Goal: Task Accomplishment & Management: Complete application form

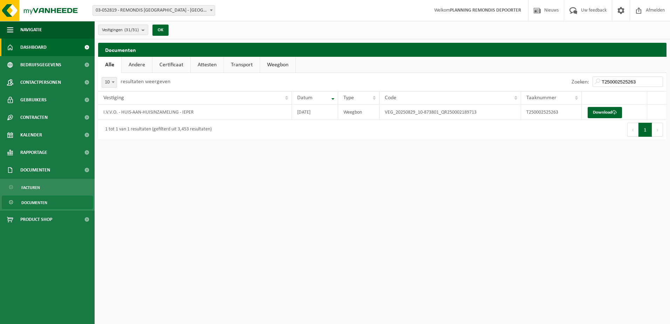
click at [43, 50] on span "Dashboard" at bounding box center [33, 48] width 26 height 18
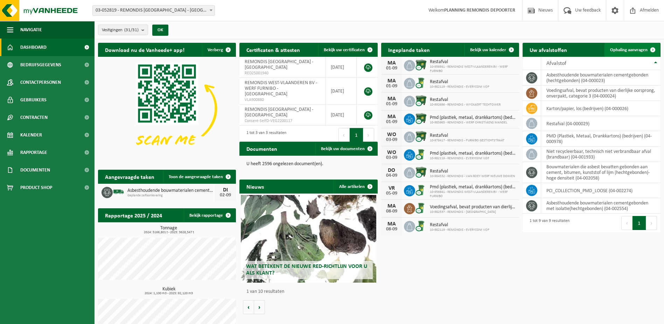
click at [625, 48] on span "Ophaling aanvragen" at bounding box center [628, 50] width 37 height 5
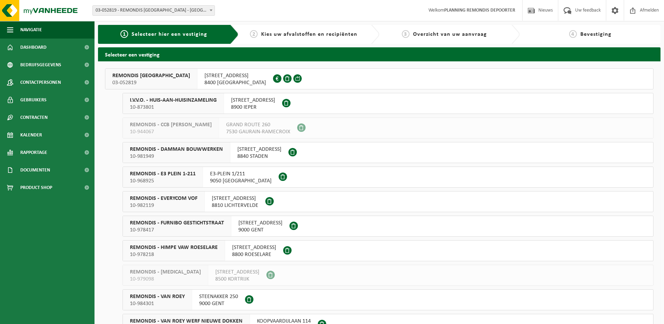
click at [172, 107] on span "10-873801" at bounding box center [173, 107] width 87 height 7
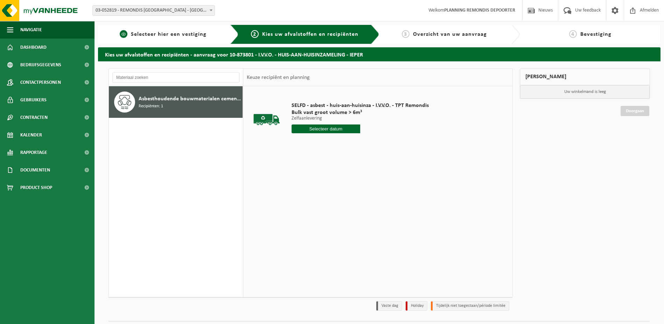
click at [159, 37] on span "Selecteer hier een vestiging" at bounding box center [169, 35] width 76 height 6
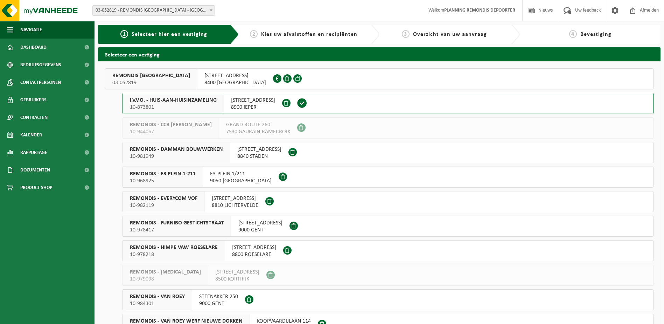
click at [200, 83] on div "[STREET_ADDRESS] 0429.189.564" at bounding box center [236, 79] width 76 height 20
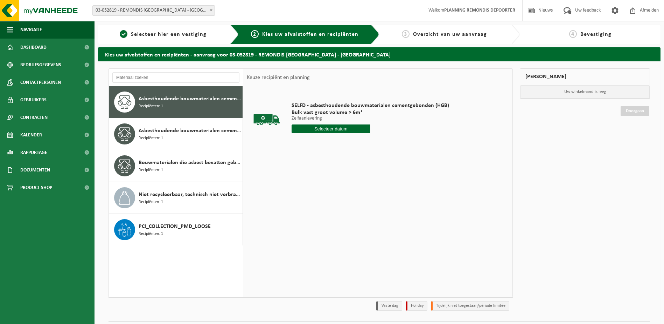
click at [320, 130] on input "text" at bounding box center [331, 128] width 79 height 9
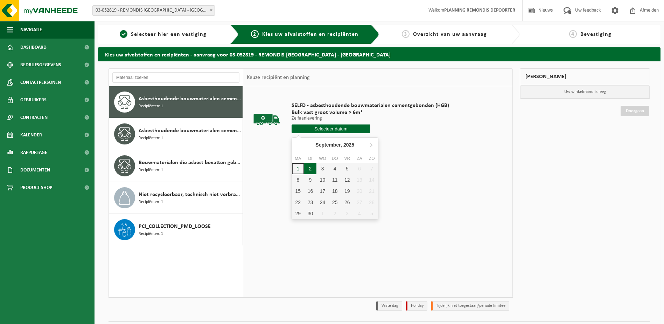
click at [307, 170] on div "2" at bounding box center [310, 168] width 12 height 11
type input "Van [DATE]"
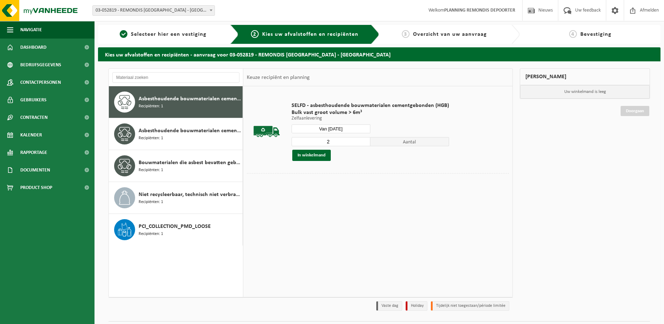
type input "2"
click at [365, 140] on input "2" at bounding box center [331, 141] width 79 height 9
click at [319, 154] on button "In winkelmand" at bounding box center [311, 155] width 39 height 11
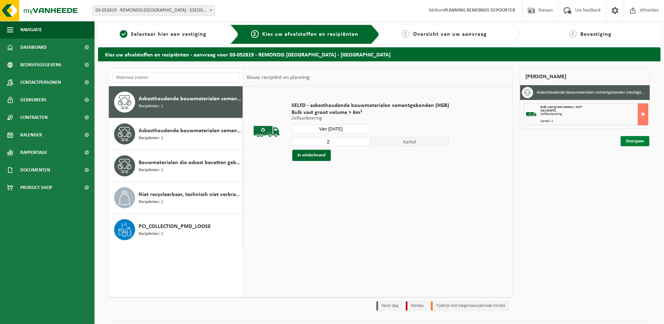
click at [634, 140] on link "Doorgaan" at bounding box center [635, 141] width 29 height 10
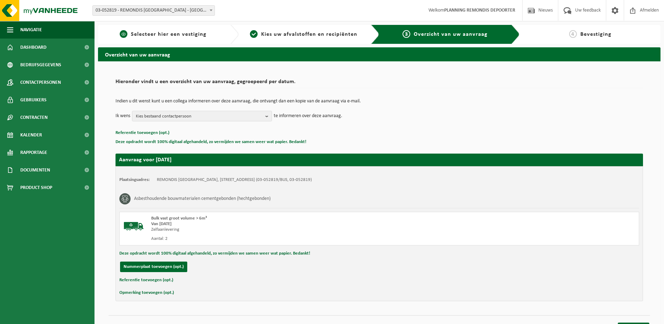
click at [176, 35] on span "Selecteer hier een vestiging" at bounding box center [169, 35] width 76 height 6
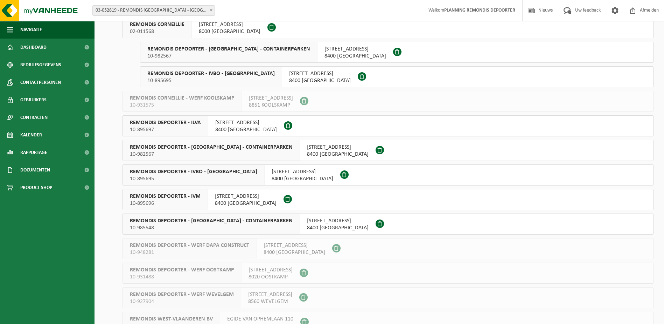
scroll to position [455, 0]
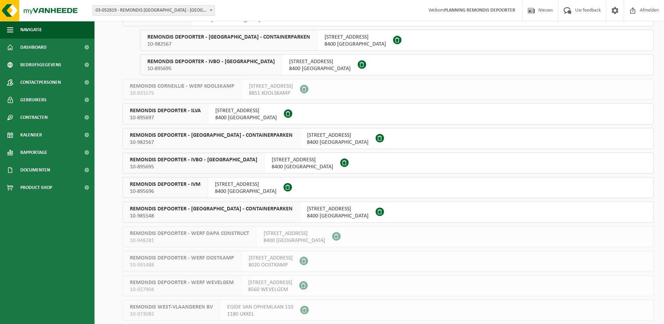
click at [214, 209] on span "REMONDIS DEPOORTER - IVOO - CONTAINERPARKEN" at bounding box center [211, 208] width 163 height 7
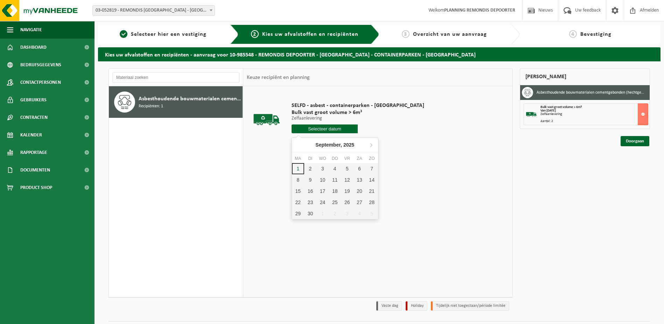
click at [319, 127] on input "text" at bounding box center [325, 128] width 67 height 9
click at [308, 173] on div "2" at bounding box center [310, 168] width 12 height 11
type input "Van [DATE]"
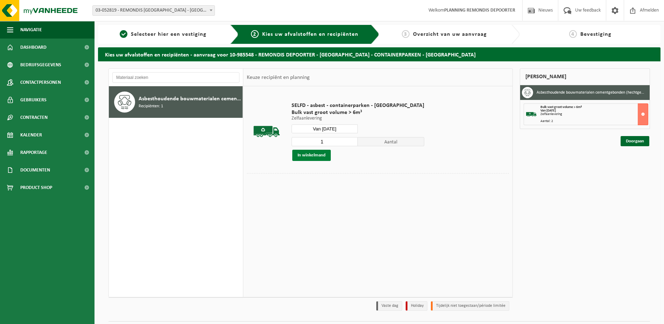
click at [310, 155] on button "In winkelmand" at bounding box center [311, 155] width 39 height 11
click at [320, 154] on button "In winkelmand" at bounding box center [311, 155] width 39 height 11
type input "2"
click at [333, 140] on input "2" at bounding box center [325, 141] width 67 height 9
click at [324, 152] on button "In winkelmand" at bounding box center [311, 155] width 39 height 11
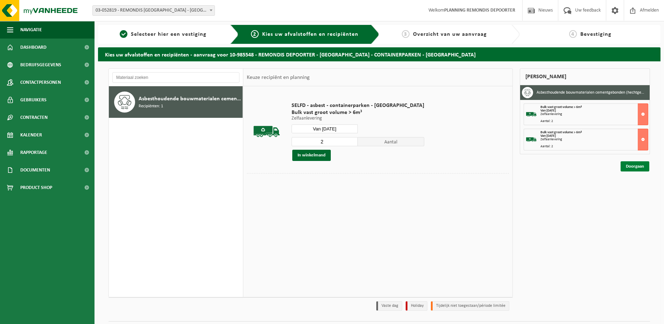
click at [626, 166] on link "Doorgaan" at bounding box center [635, 166] width 29 height 10
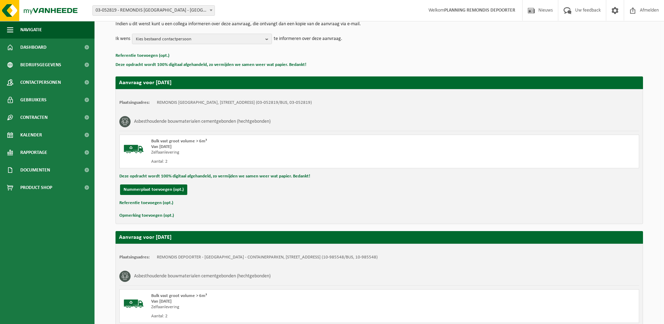
scroll to position [167, 0]
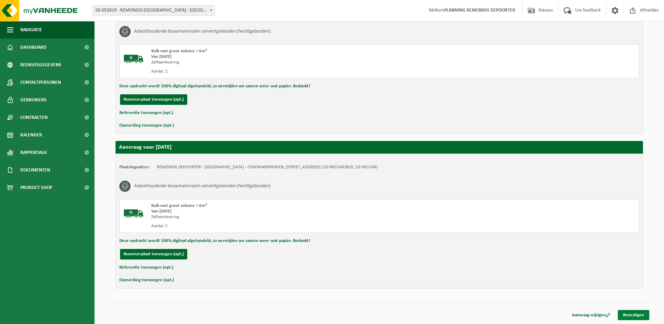
click at [640, 315] on link "Bevestigen" at bounding box center [634, 315] width 32 height 10
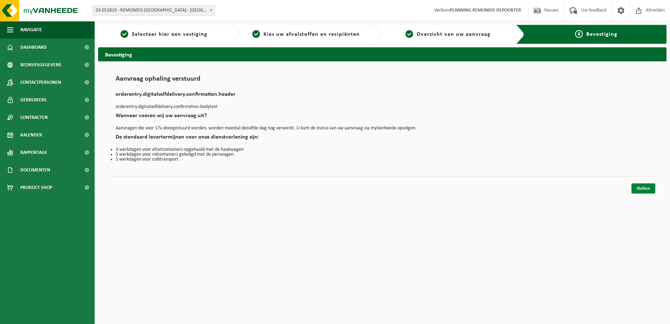
click at [654, 186] on link "Sluiten" at bounding box center [643, 188] width 24 height 10
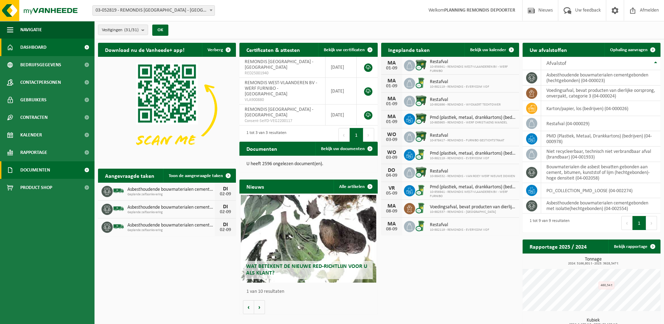
click at [43, 171] on span "Documenten" at bounding box center [35, 170] width 30 height 18
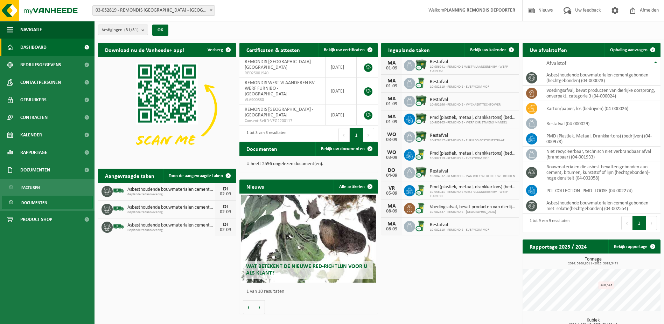
click at [46, 198] on span "Documenten" at bounding box center [34, 202] width 26 height 13
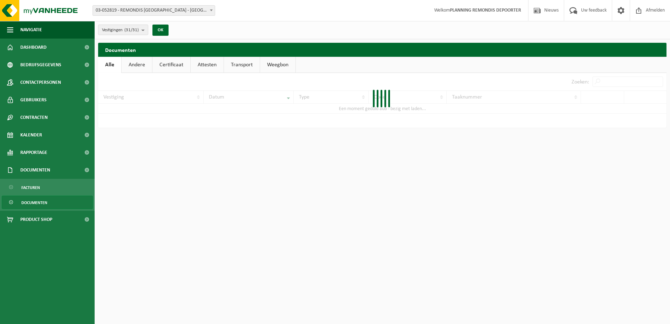
click at [603, 78] on div at bounding box center [382, 100] width 568 height 55
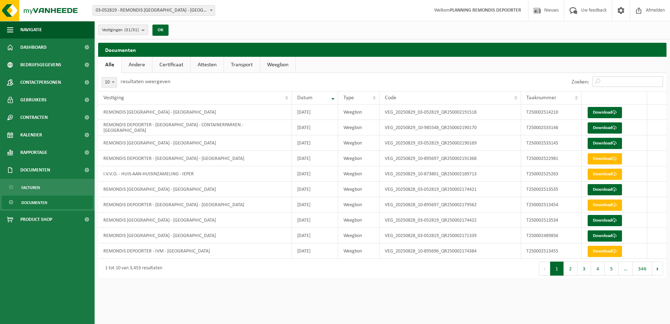
click at [606, 82] on input "Zoeken:" at bounding box center [627, 81] width 70 height 11
paste input "T250002513535"
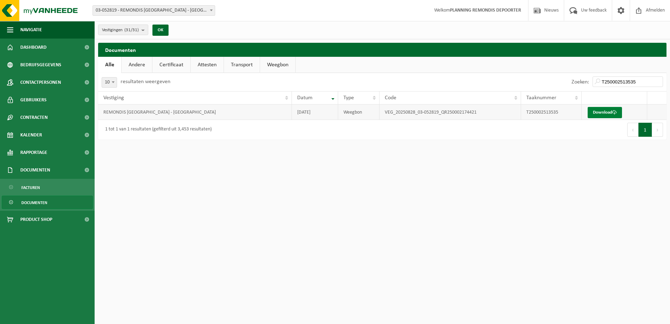
click at [604, 112] on link "Download" at bounding box center [604, 112] width 34 height 11
click at [618, 83] on input "T250002513535" at bounding box center [627, 81] width 70 height 11
paste input "4"
click at [609, 110] on link "Download" at bounding box center [604, 112] width 34 height 11
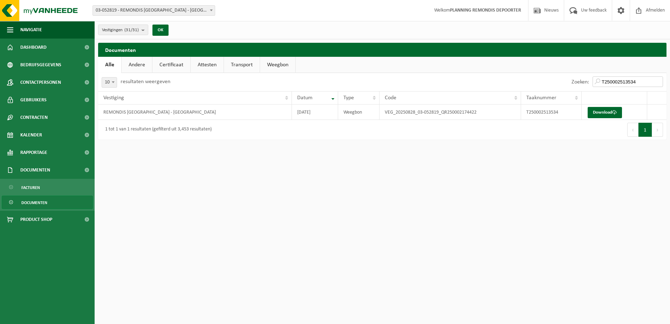
click at [624, 81] on input "T250002513534" at bounding box center [627, 81] width 70 height 11
paste input "46254"
click at [616, 111] on span at bounding box center [614, 112] width 5 height 5
click at [608, 75] on div "Zoeken: T250002462544" at bounding box center [617, 82] width 98 height 18
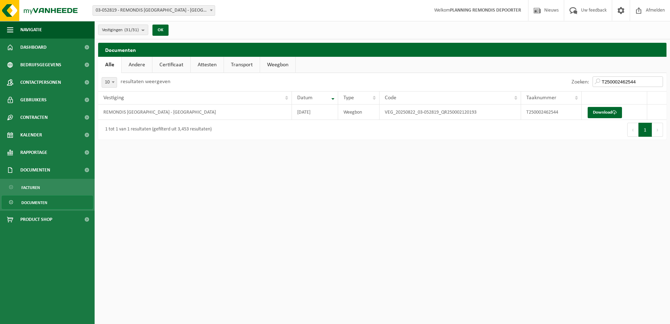
click at [610, 77] on input "T250002462544" at bounding box center [627, 81] width 70 height 11
paste input "5"
click at [613, 110] on link "Download" at bounding box center [604, 112] width 34 height 11
click at [629, 78] on input "T250002462545" at bounding box center [627, 81] width 70 height 11
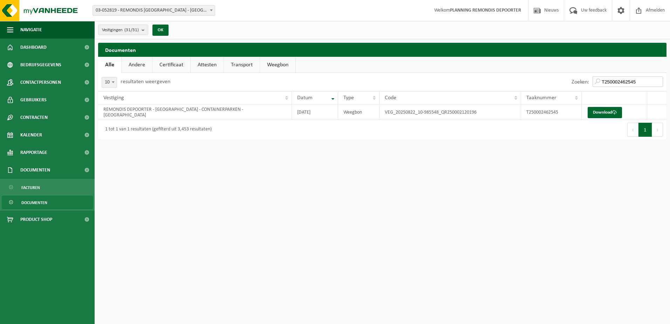
click at [629, 78] on input "T250002462545" at bounding box center [627, 81] width 70 height 11
paste input "70859"
click at [603, 112] on link "Download" at bounding box center [604, 112] width 34 height 11
click at [611, 82] on input "T250002470859" at bounding box center [627, 81] width 70 height 11
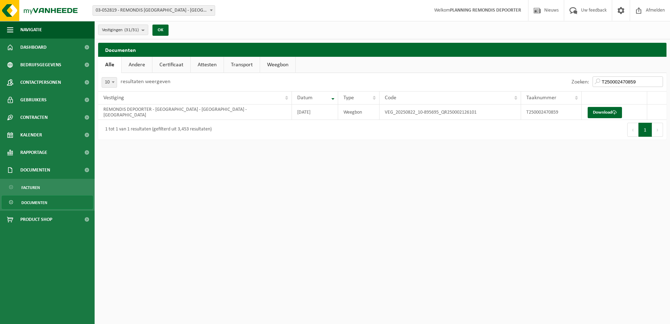
paste input "60"
type input "T250002470860"
click at [609, 111] on link "Download" at bounding box center [604, 112] width 34 height 11
